Goal: Navigation & Orientation: Find specific page/section

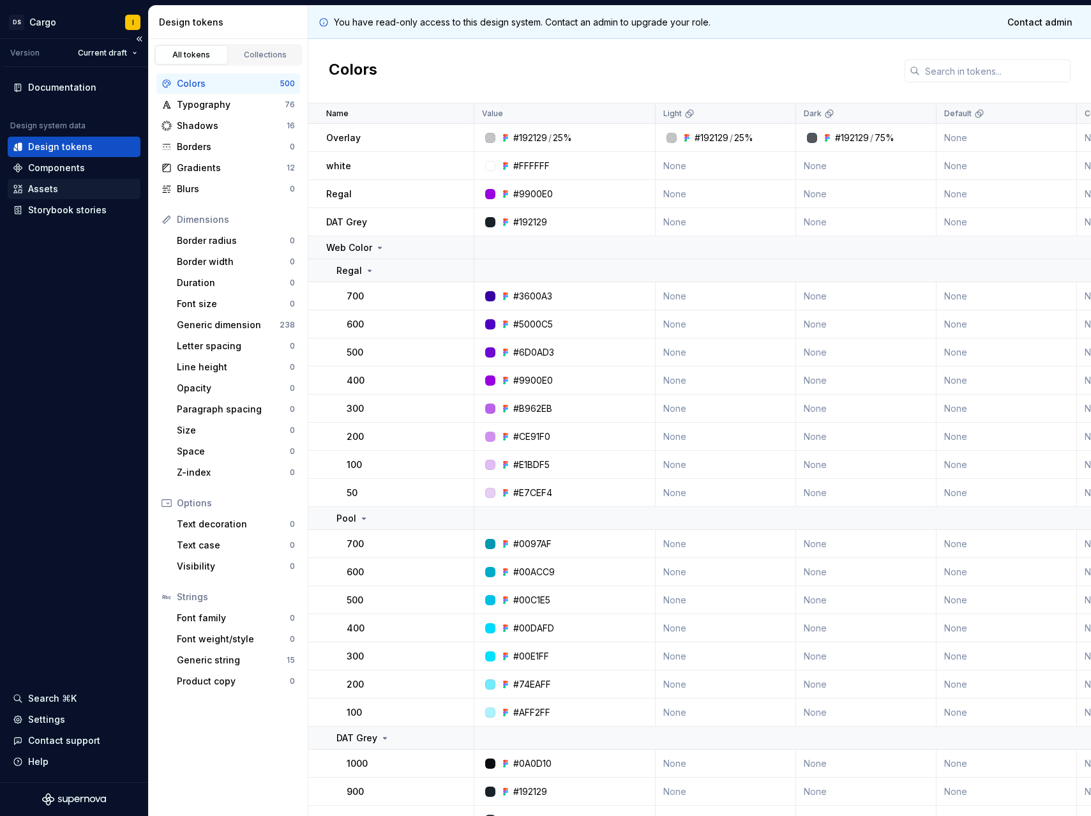
click at [61, 193] on div "Assets" at bounding box center [74, 189] width 123 height 13
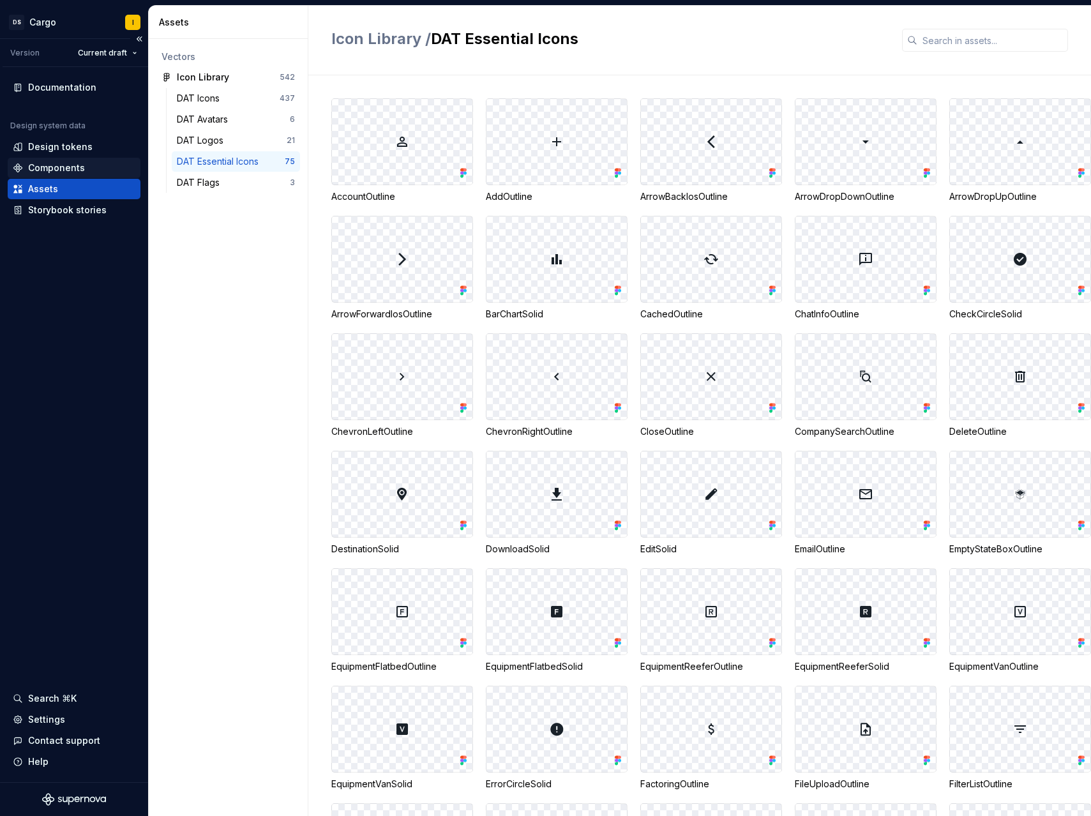
click at [71, 165] on div "Components" at bounding box center [56, 168] width 57 height 13
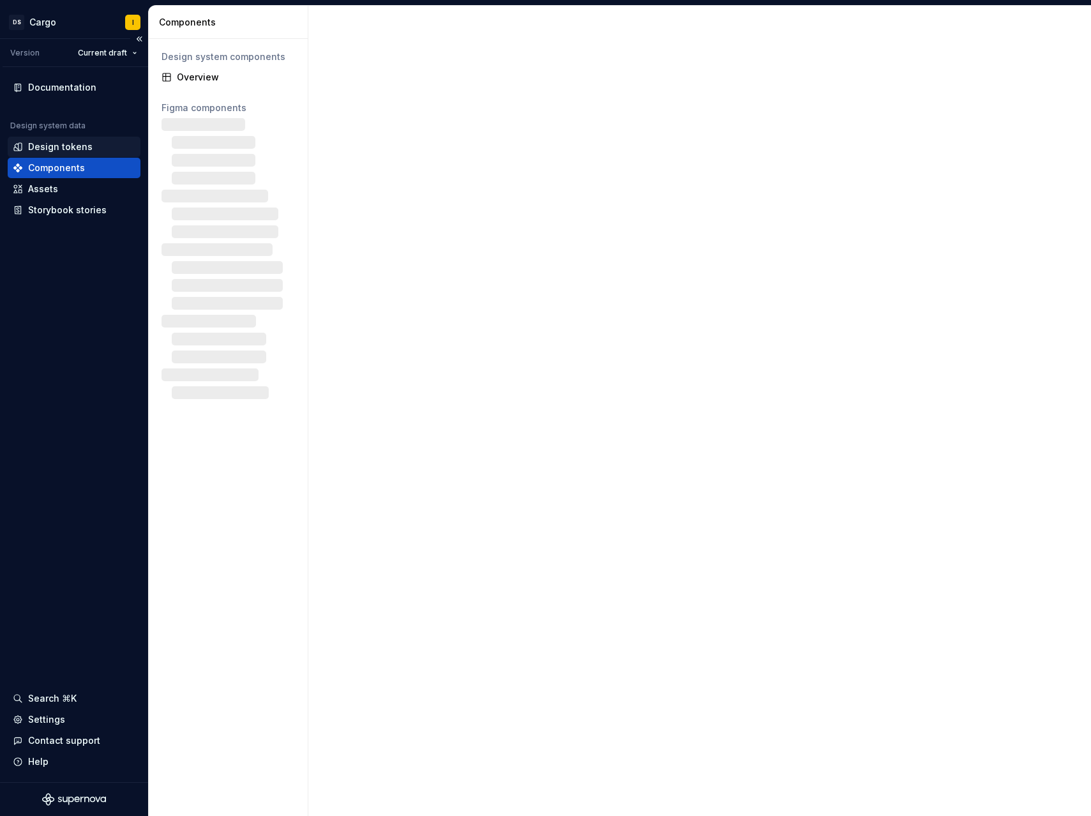
click at [79, 146] on div "Design tokens" at bounding box center [60, 146] width 64 height 13
